Goal: Find contact information: Find contact information

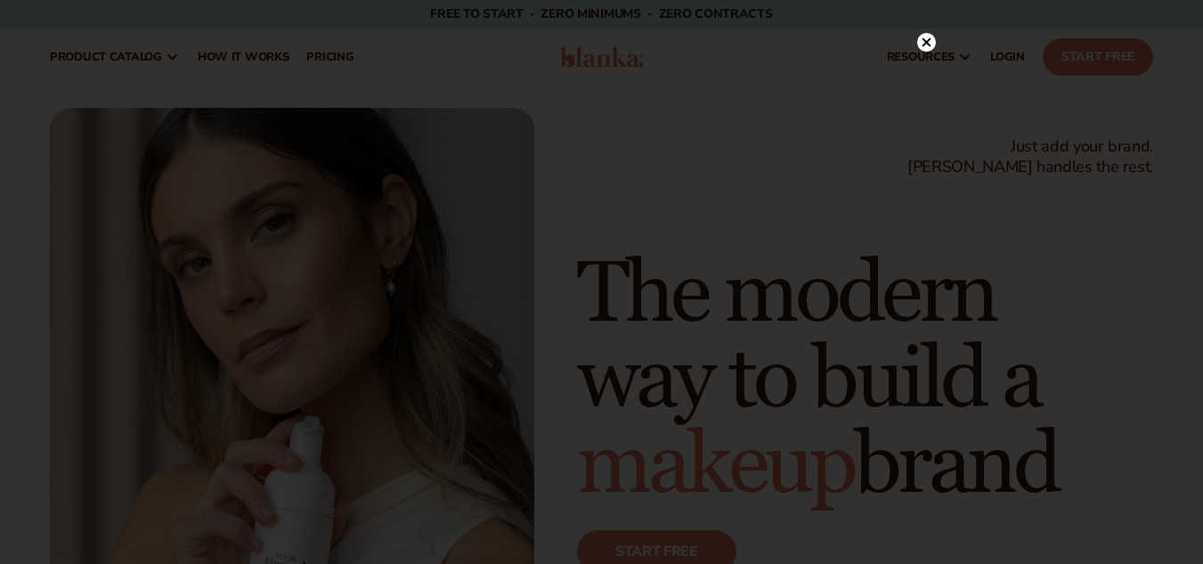
click at [931, 37] on circle at bounding box center [926, 42] width 19 height 19
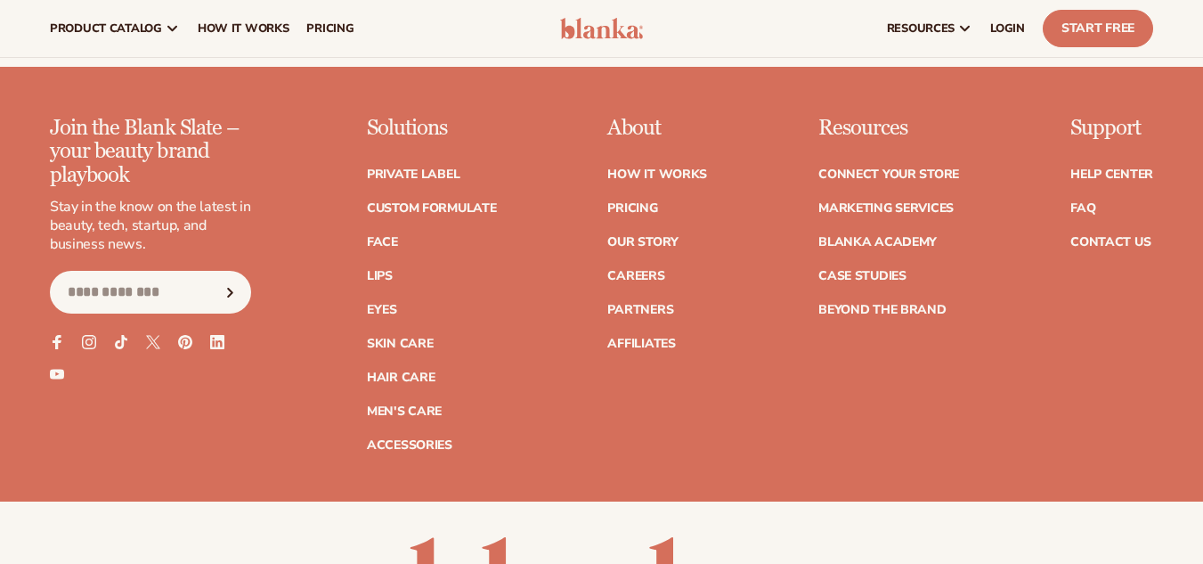
scroll to position [6876, 0]
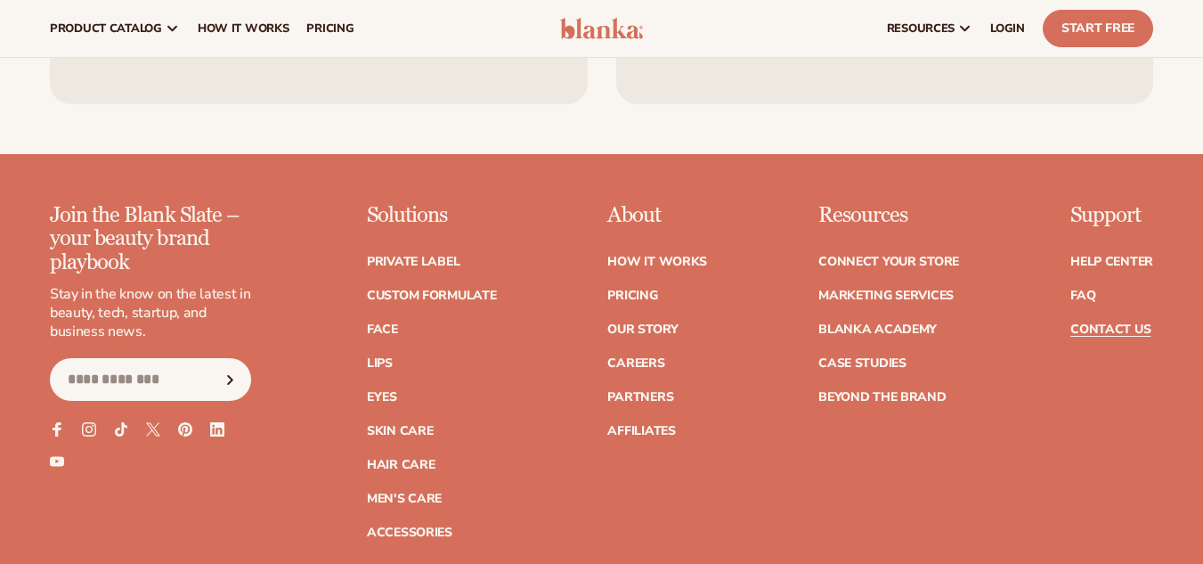
click at [1108, 323] on link "Contact Us" at bounding box center [1110, 329] width 80 height 12
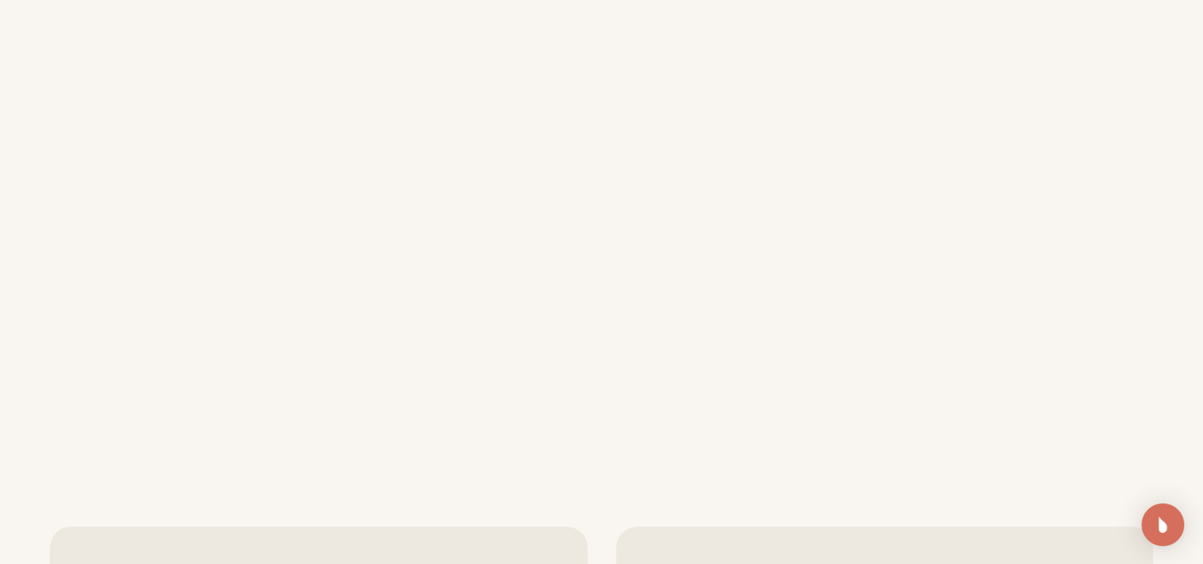
scroll to position [830, 0]
